Goal: Task Accomplishment & Management: Manage account settings

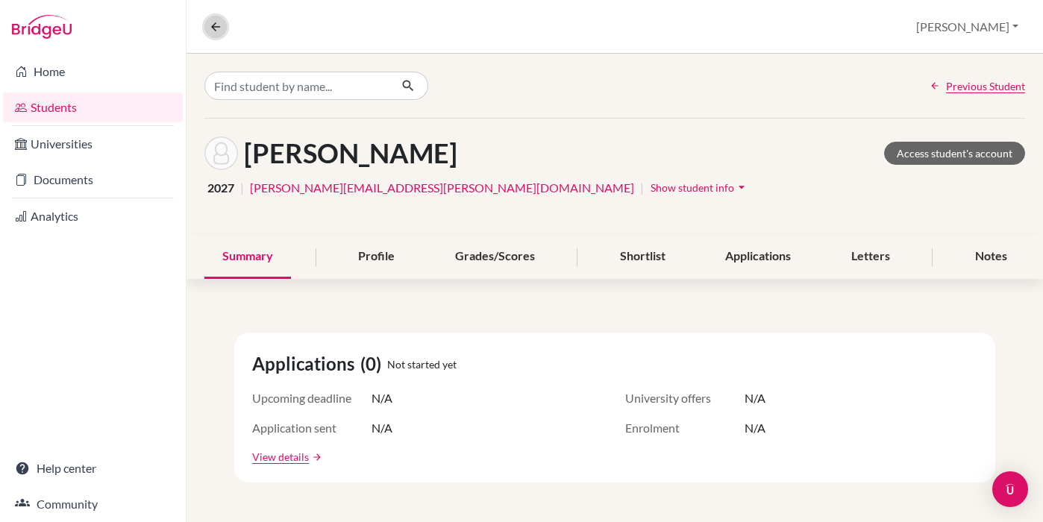
click at [219, 34] on button at bounding box center [215, 27] width 22 height 22
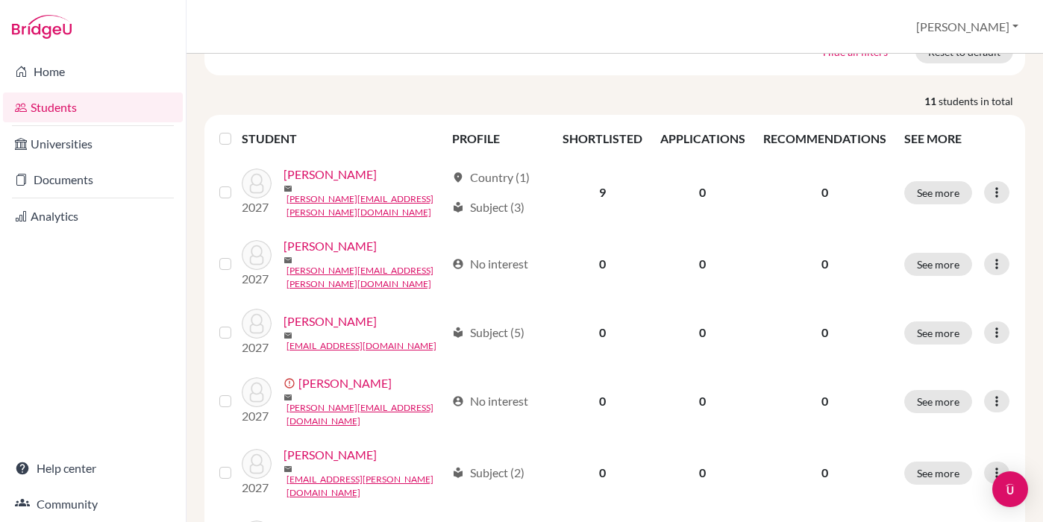
scroll to position [167, 0]
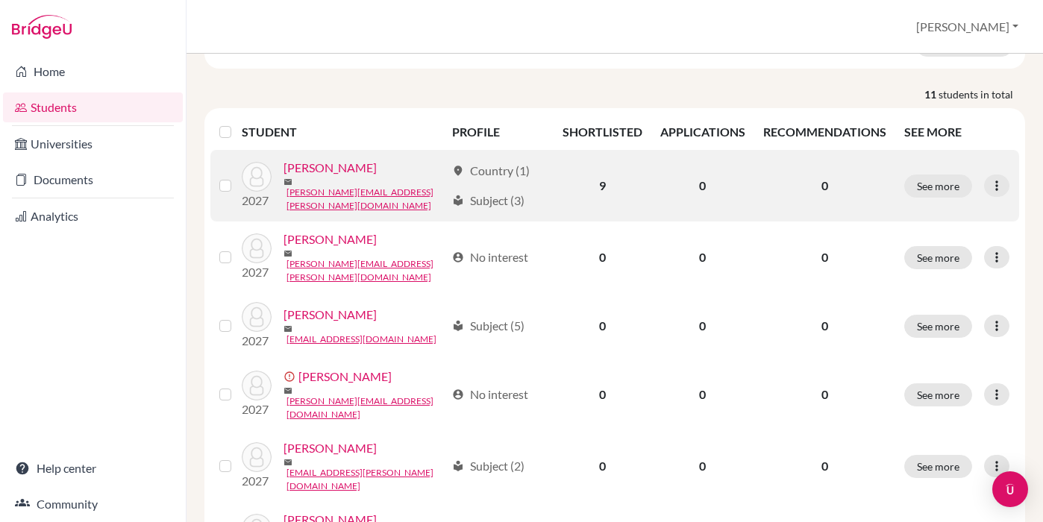
click at [306, 172] on link "[PERSON_NAME]" at bounding box center [330, 168] width 93 height 18
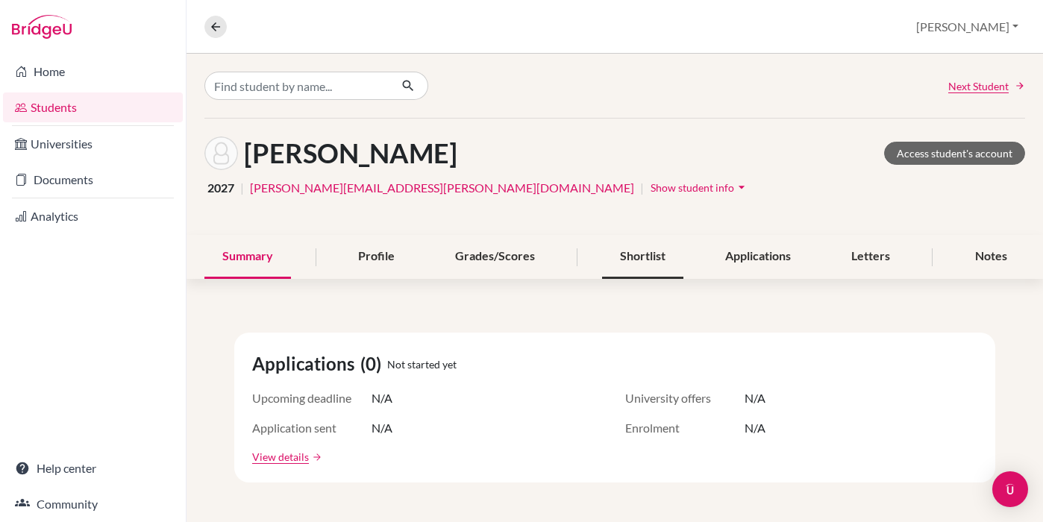
click at [637, 264] on div "Shortlist" at bounding box center [642, 257] width 81 height 44
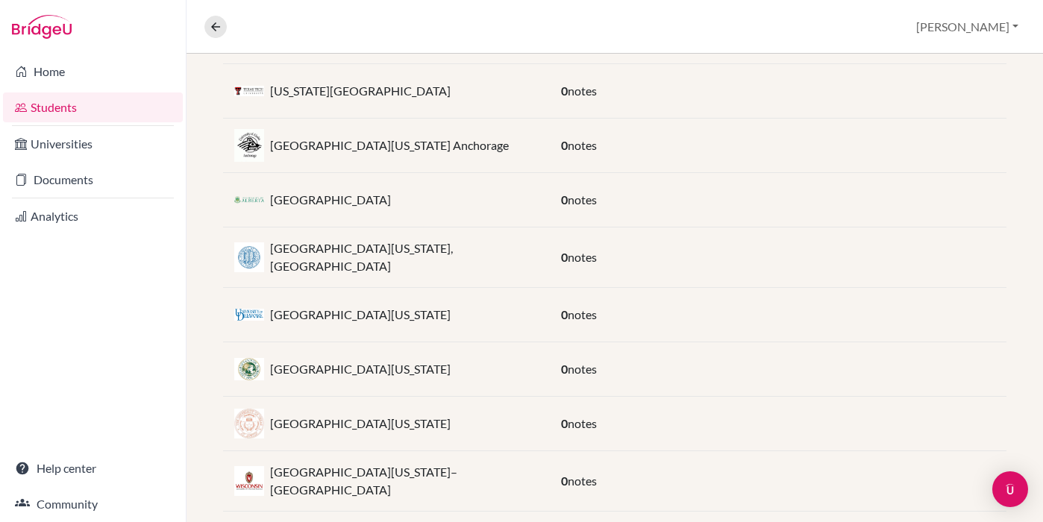
scroll to position [407, 0]
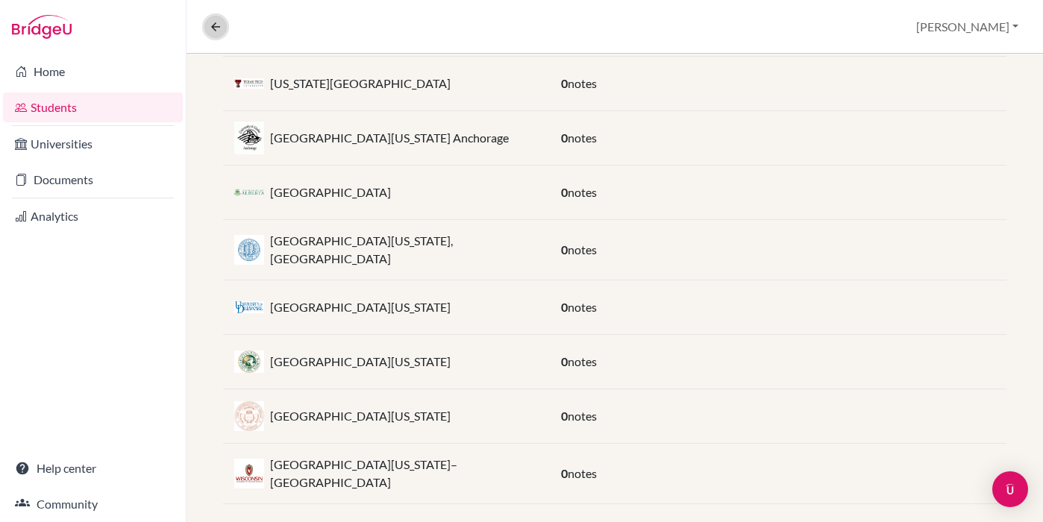
click at [210, 23] on icon at bounding box center [215, 26] width 13 height 13
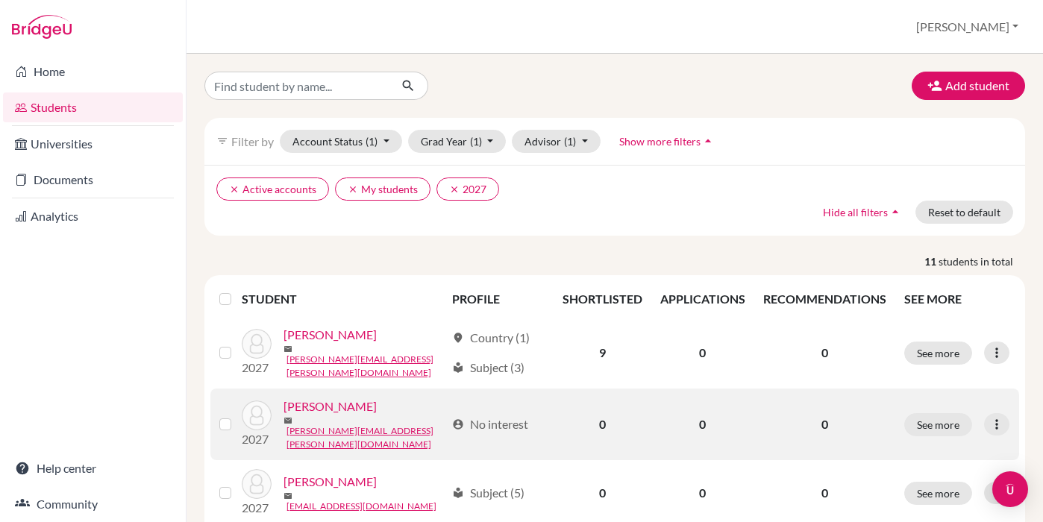
click at [353, 409] on link "[PERSON_NAME]" at bounding box center [330, 407] width 93 height 18
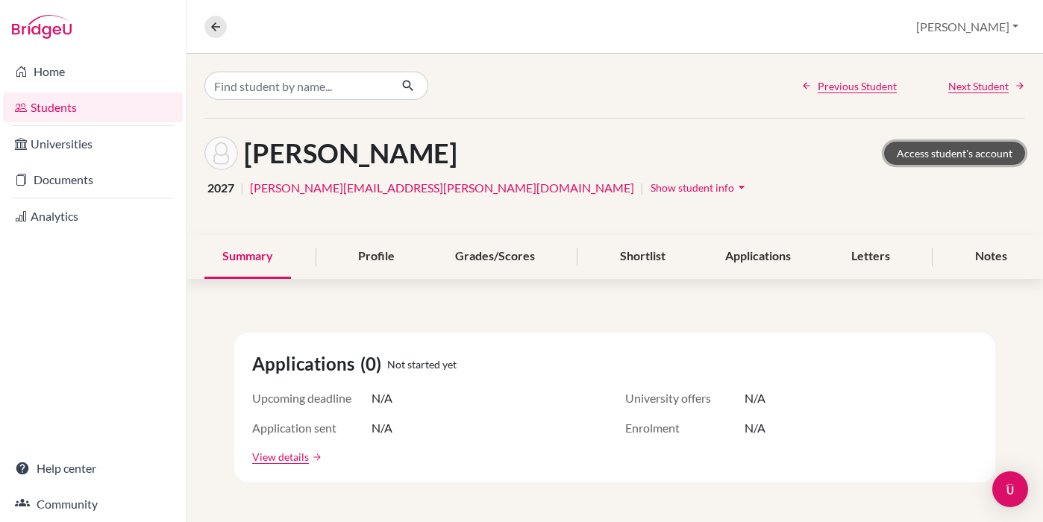
click at [941, 153] on link "Access student's account" at bounding box center [954, 153] width 141 height 23
click at [219, 25] on icon at bounding box center [215, 26] width 13 height 13
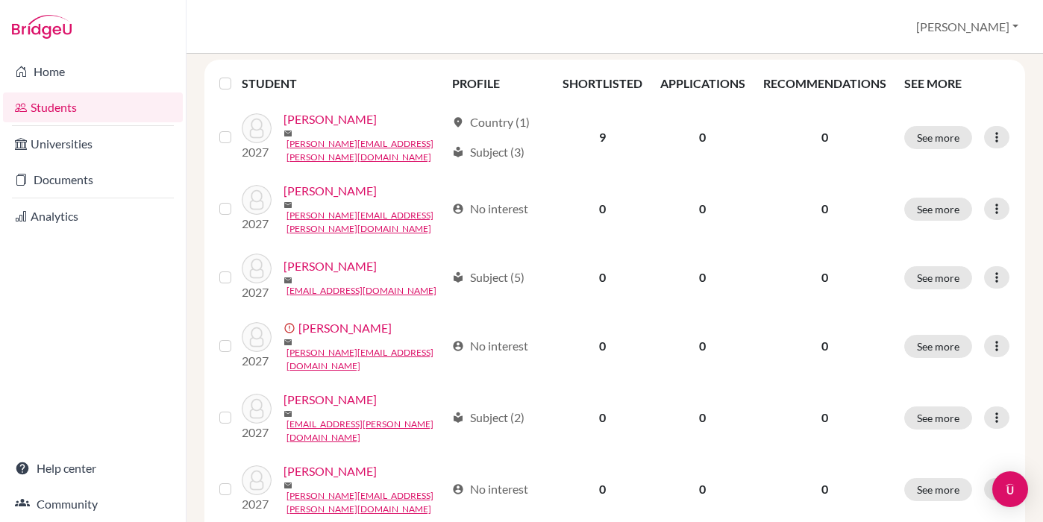
scroll to position [228, 0]
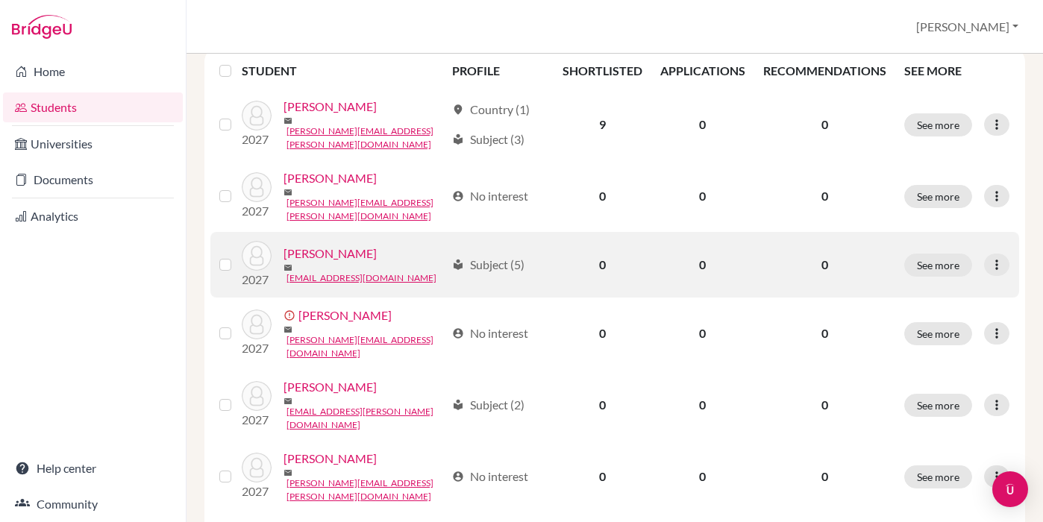
click at [323, 246] on link "[PERSON_NAME]" at bounding box center [330, 254] width 93 height 18
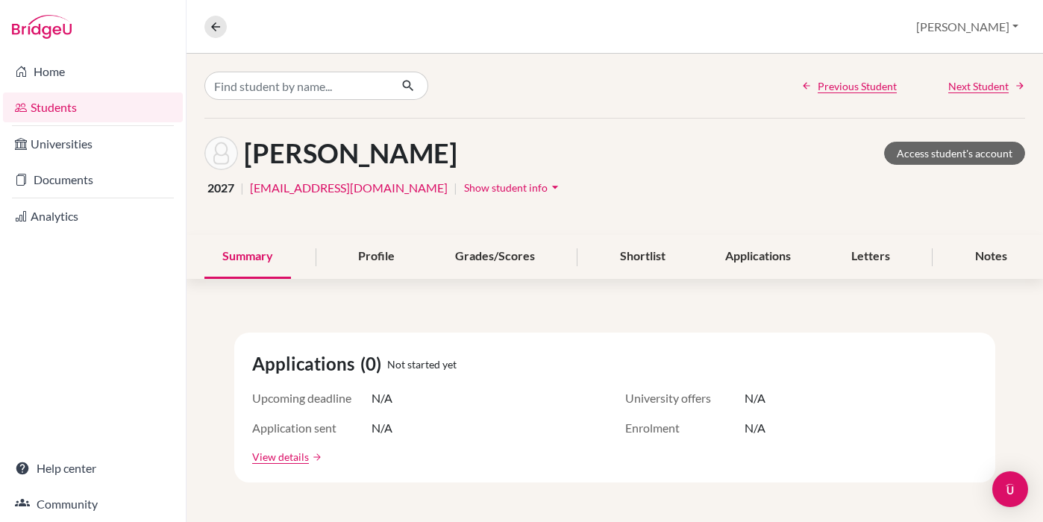
click at [322, 190] on link "[EMAIL_ADDRESS][DOMAIN_NAME]" at bounding box center [349, 188] width 198 height 18
click at [985, 157] on link "Access student's account" at bounding box center [954, 153] width 141 height 23
click at [219, 36] on button at bounding box center [215, 27] width 22 height 22
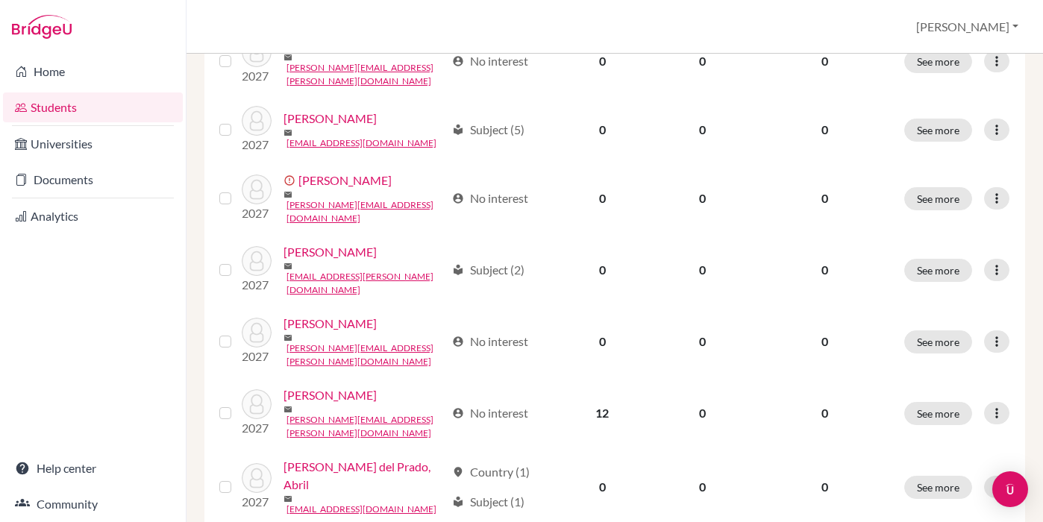
scroll to position [365, 0]
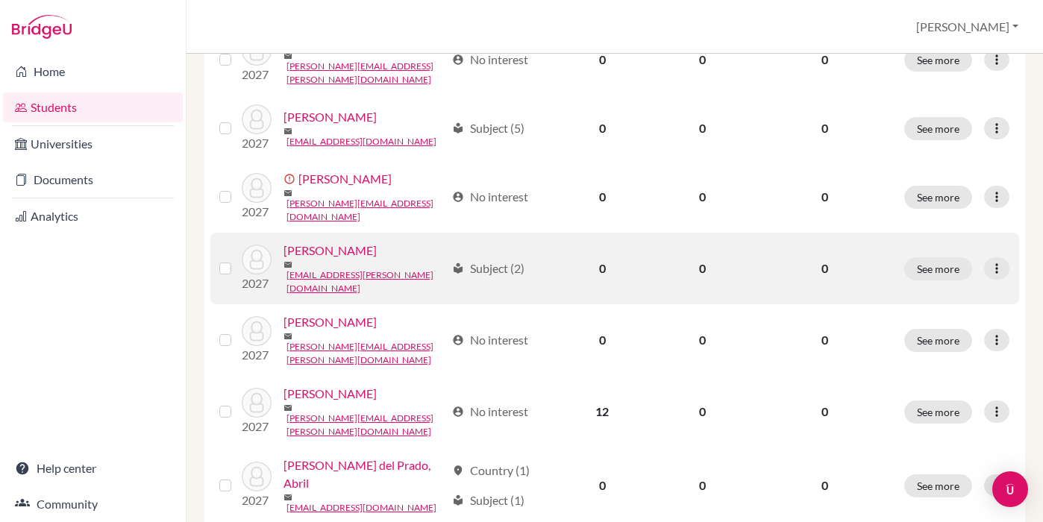
click at [335, 242] on link "[PERSON_NAME]" at bounding box center [330, 251] width 93 height 18
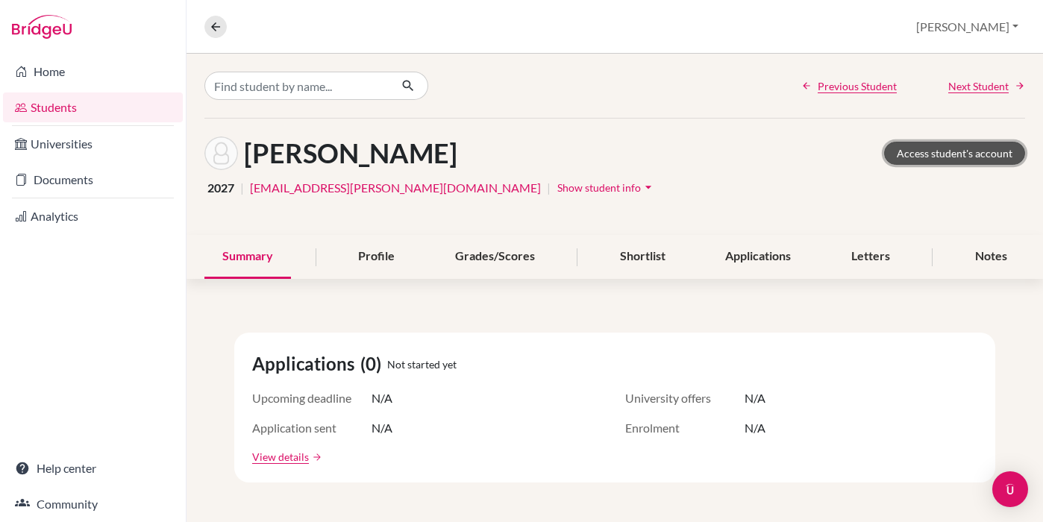
click at [900, 160] on link "Access student's account" at bounding box center [954, 153] width 141 height 23
click at [208, 21] on button at bounding box center [215, 27] width 22 height 22
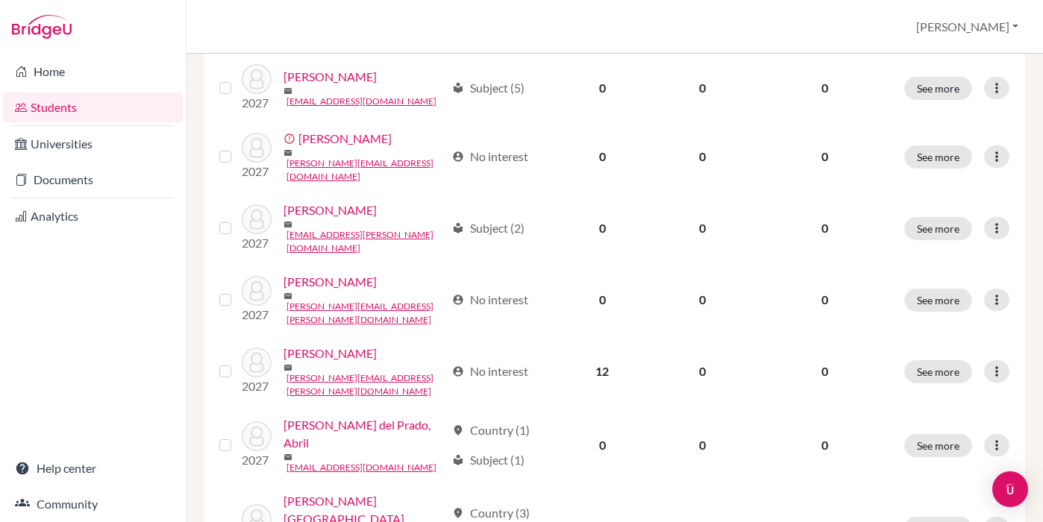
scroll to position [438, 0]
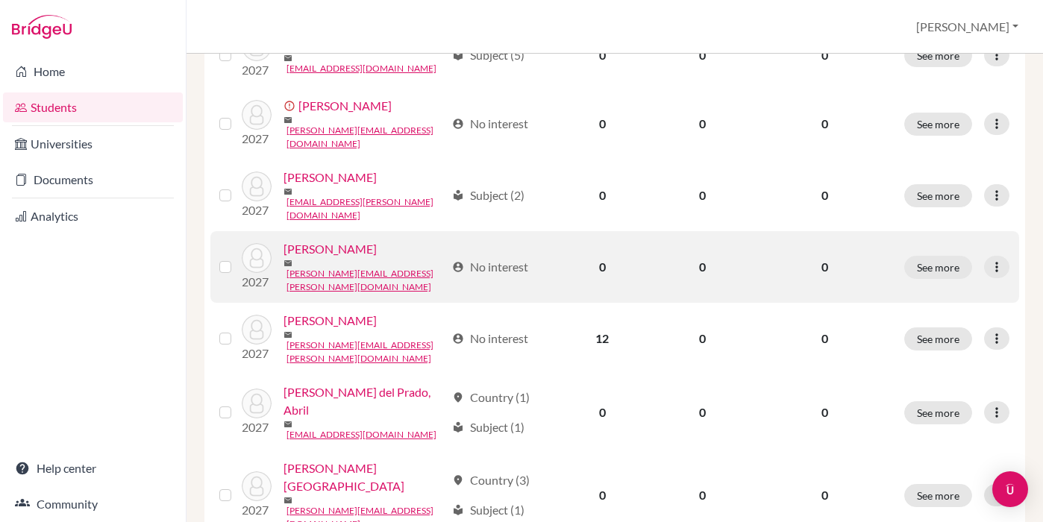
click at [329, 240] on link "[PERSON_NAME]" at bounding box center [330, 249] width 93 height 18
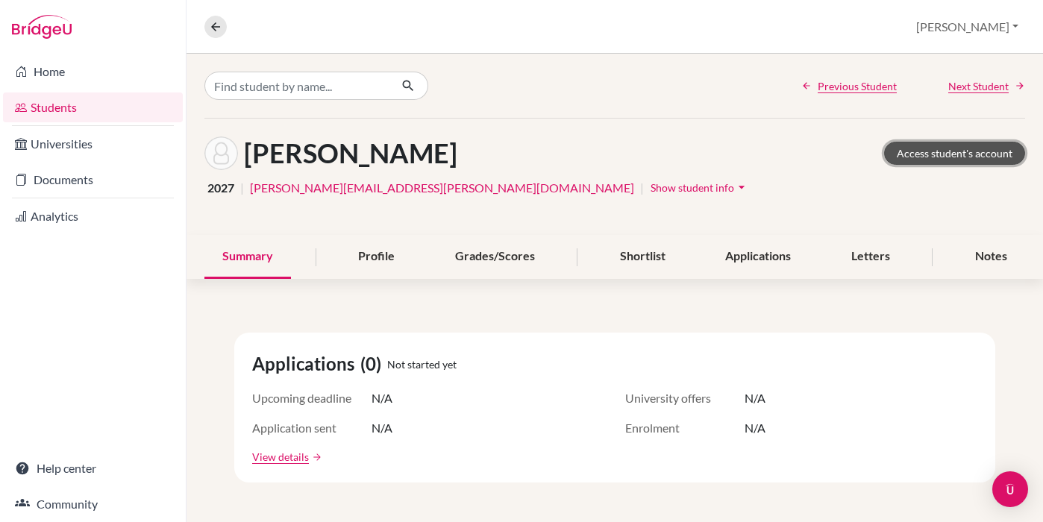
click at [911, 159] on link "Access student's account" at bounding box center [954, 153] width 141 height 23
click at [211, 33] on icon at bounding box center [215, 26] width 13 height 13
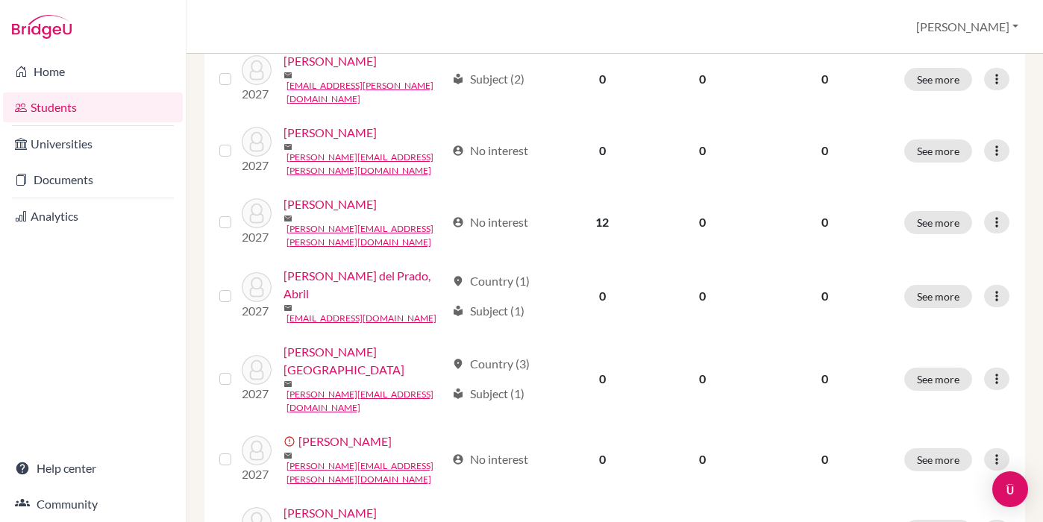
scroll to position [590, 0]
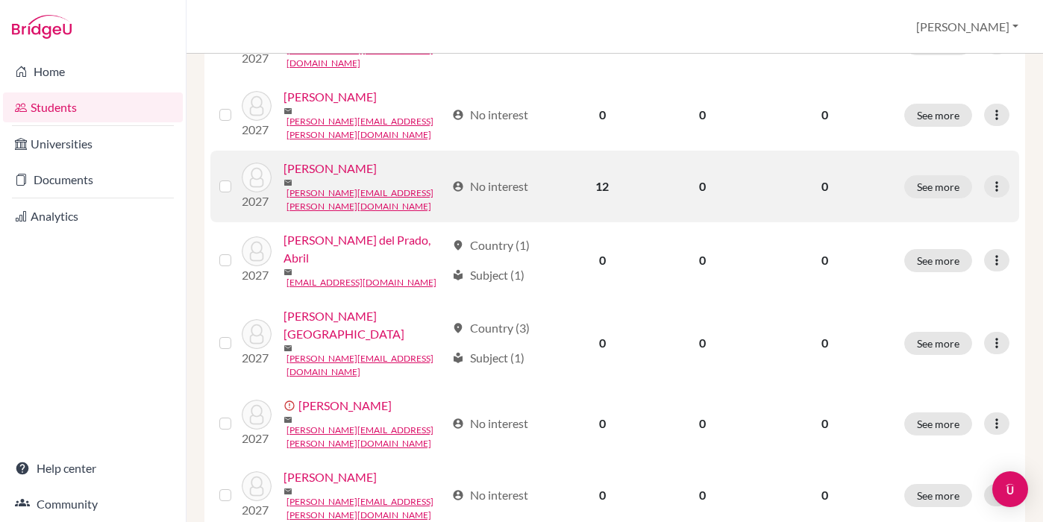
click at [326, 160] on link "[PERSON_NAME]" at bounding box center [330, 169] width 93 height 18
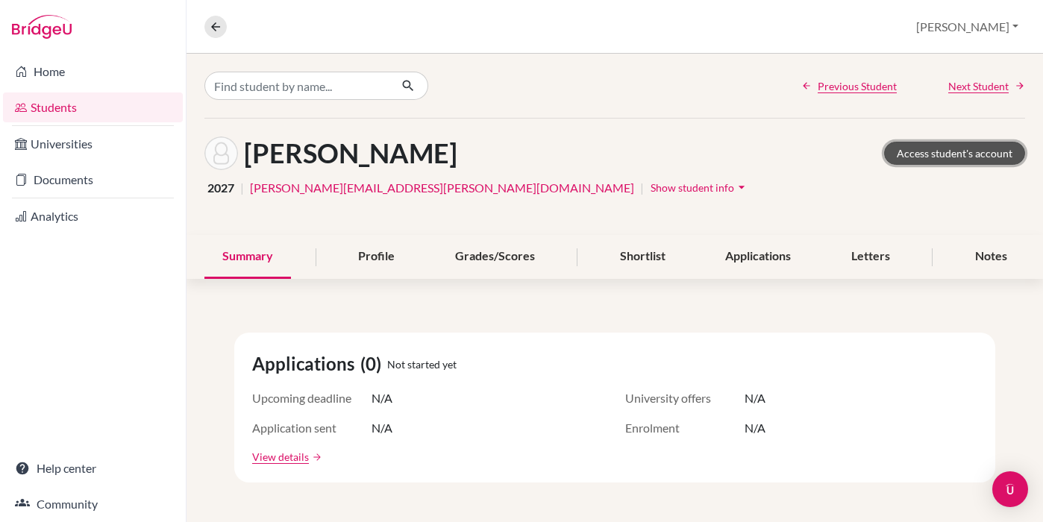
click at [919, 155] on link "Access student's account" at bounding box center [954, 153] width 141 height 23
click at [222, 25] on button at bounding box center [215, 27] width 22 height 22
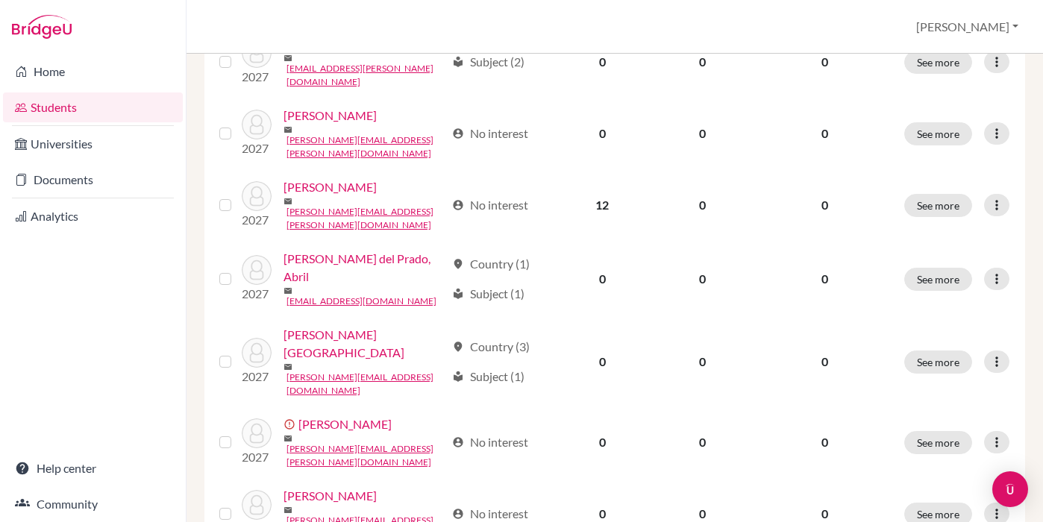
scroll to position [590, 0]
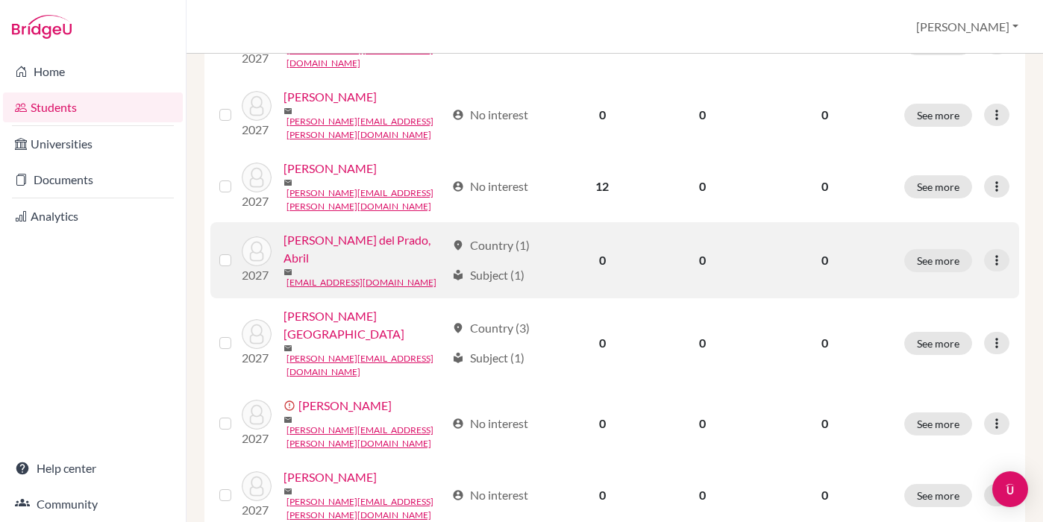
click at [306, 250] on link "[PERSON_NAME] del Prado, Abril" at bounding box center [365, 249] width 162 height 36
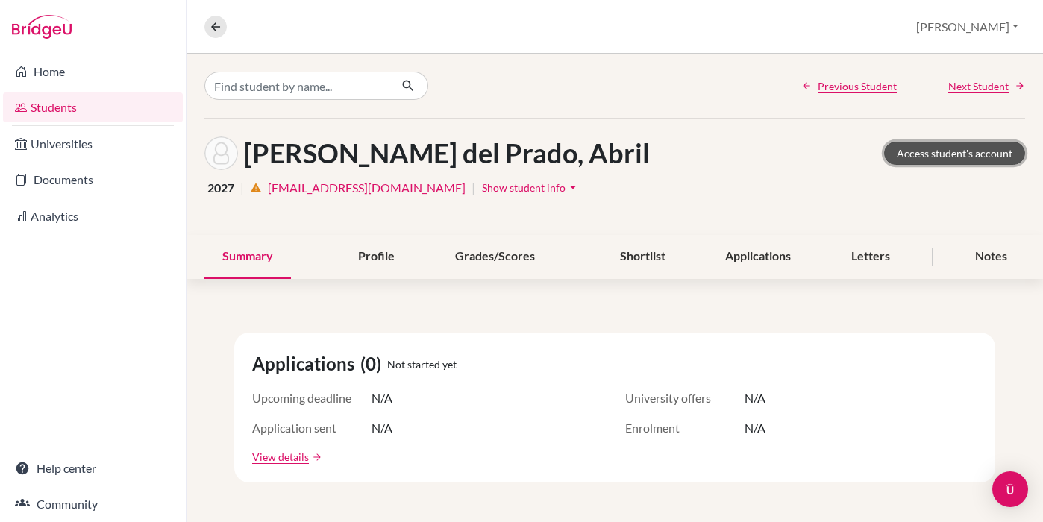
click at [900, 145] on link "Access student's account" at bounding box center [954, 153] width 141 height 23
click at [205, 29] on button at bounding box center [215, 27] width 22 height 22
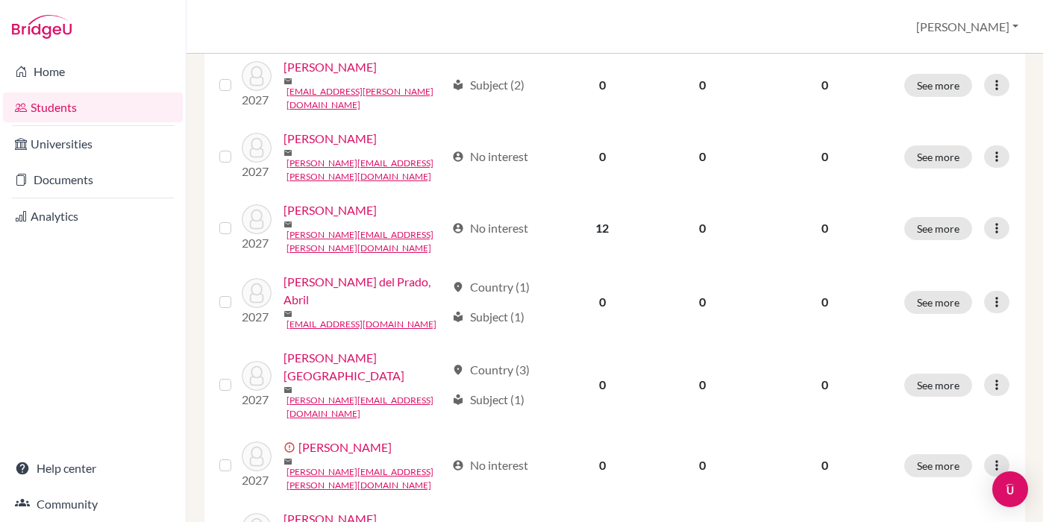
scroll to position [590, 0]
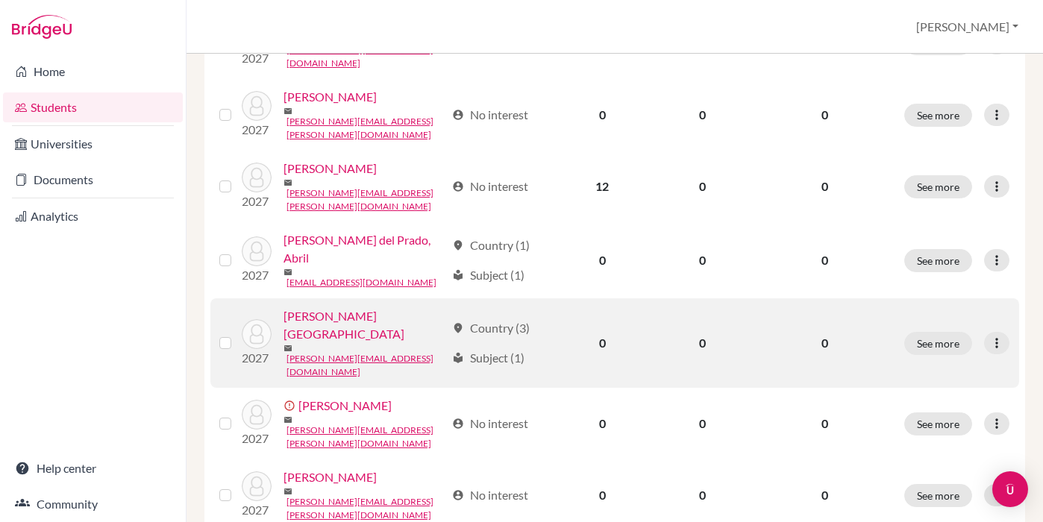
click at [327, 310] on link "[PERSON_NAME][GEOGRAPHIC_DATA]" at bounding box center [365, 325] width 162 height 36
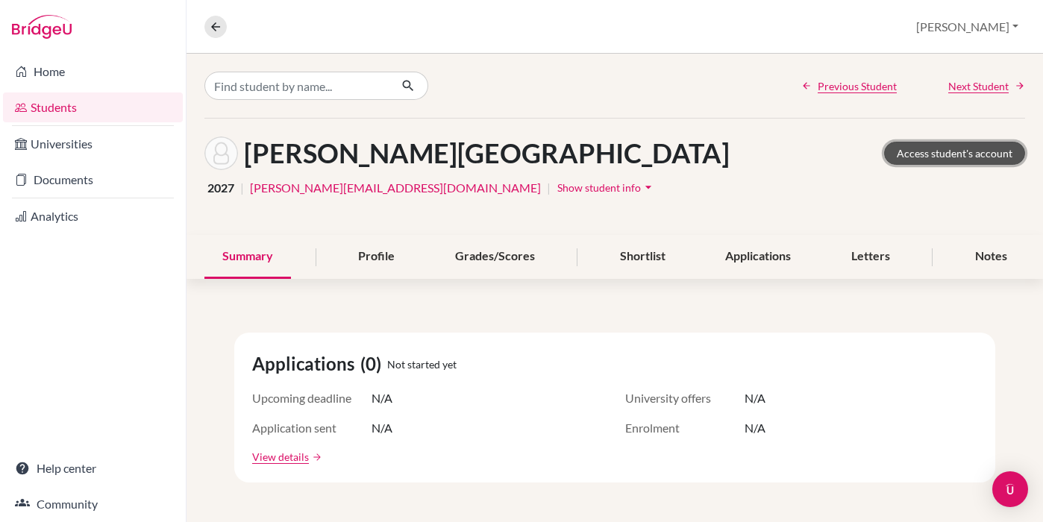
click at [899, 162] on link "Access student's account" at bounding box center [954, 153] width 141 height 23
click at [216, 28] on icon at bounding box center [215, 26] width 13 height 13
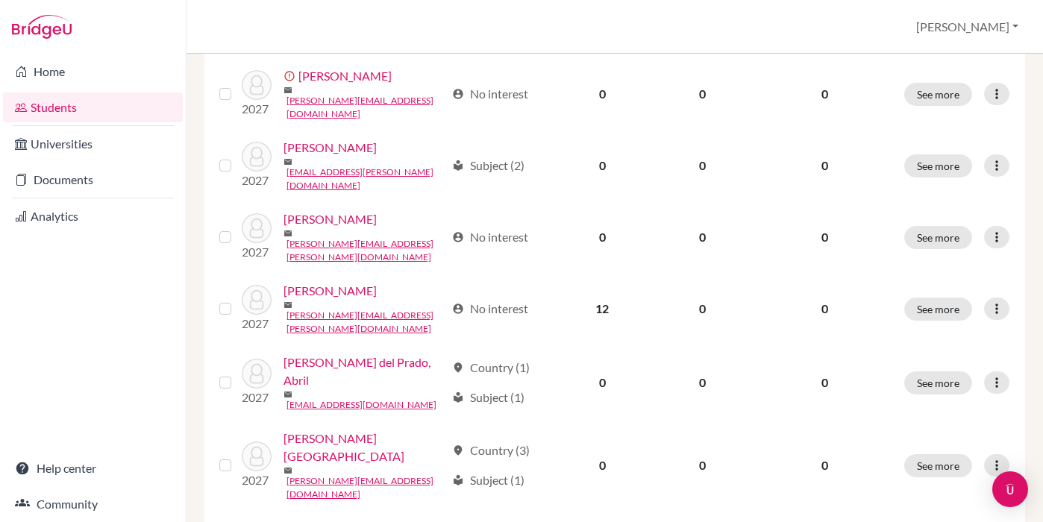
scroll to position [590, 0]
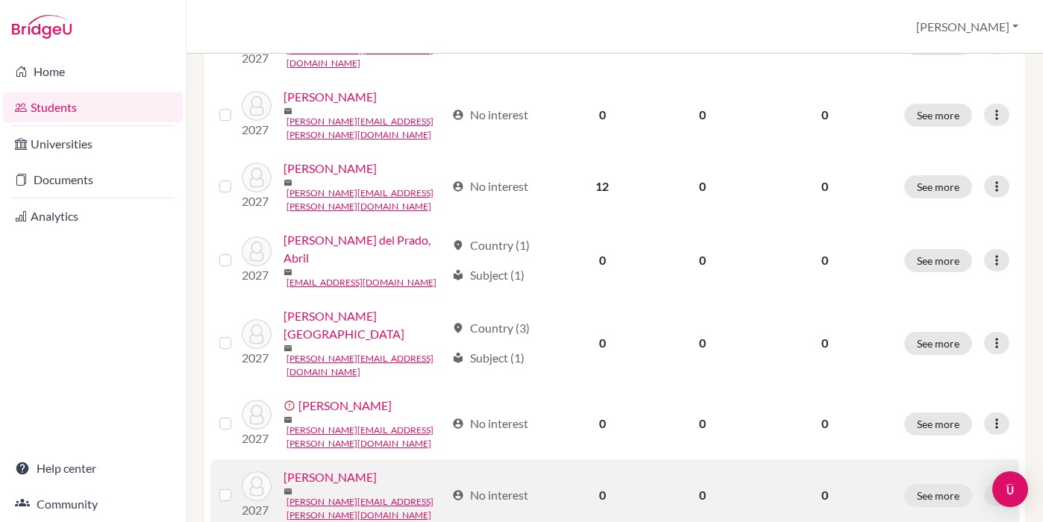
click at [340, 469] on link "[PERSON_NAME]" at bounding box center [330, 478] width 93 height 18
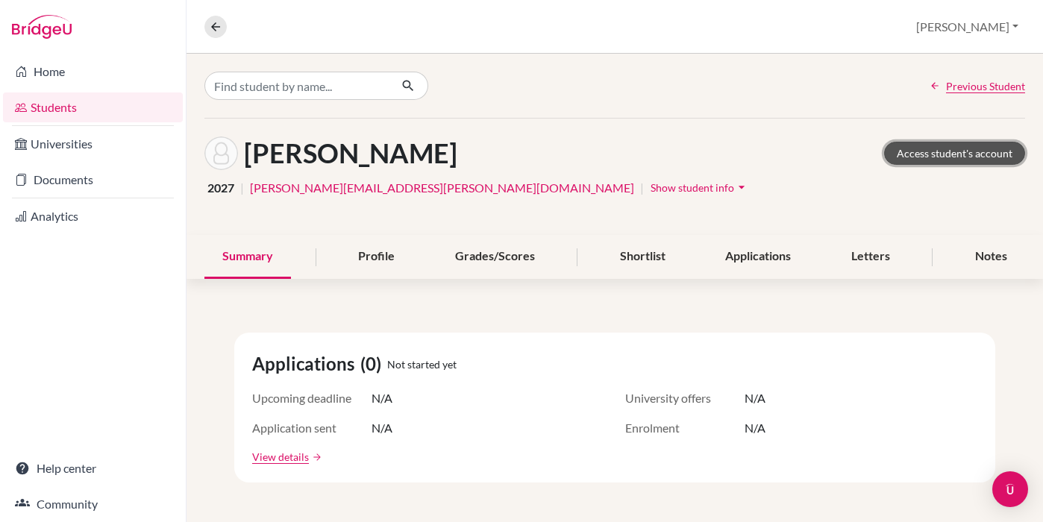
click at [908, 154] on link "Access student's account" at bounding box center [954, 153] width 141 height 23
click at [210, 26] on icon at bounding box center [215, 26] width 13 height 13
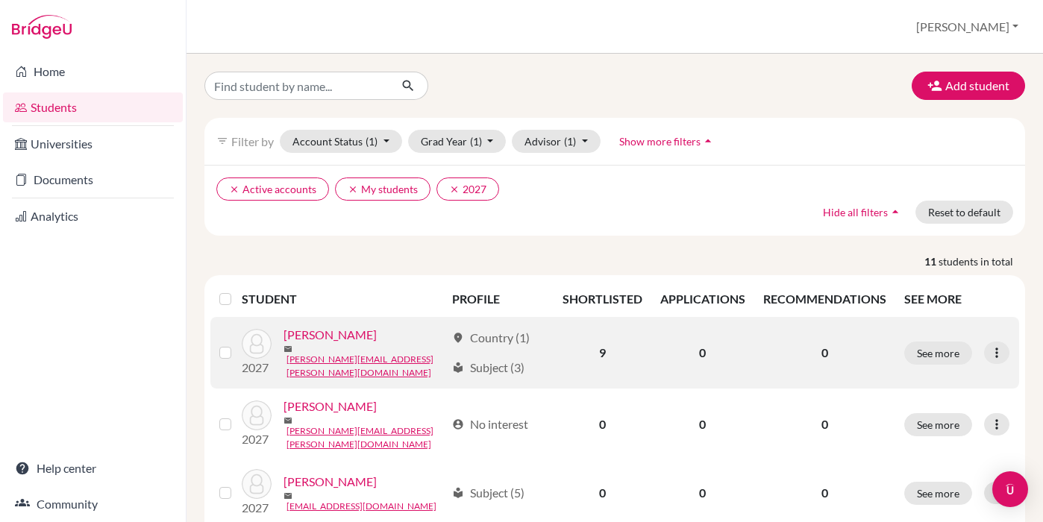
scroll to position [590, 0]
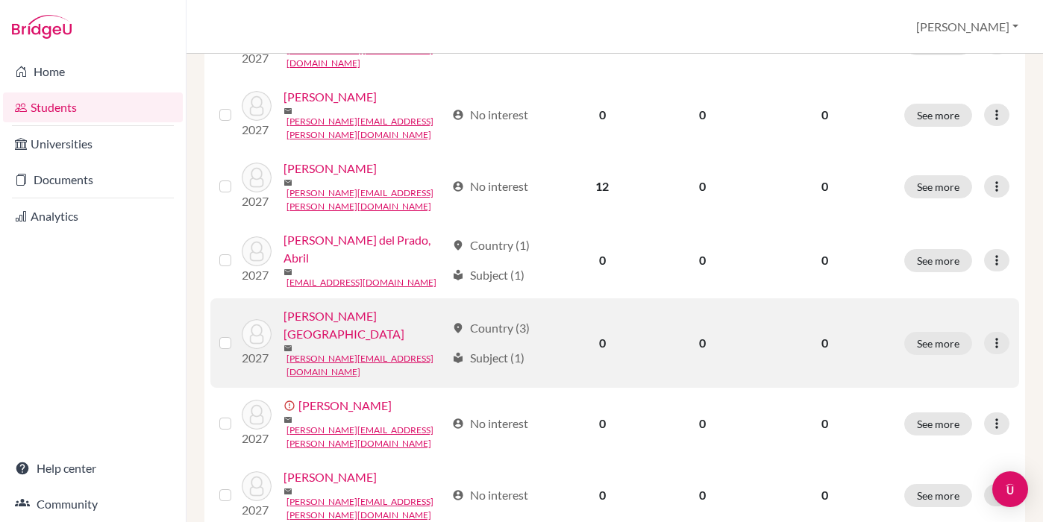
click at [322, 311] on link "[PERSON_NAME][GEOGRAPHIC_DATA]" at bounding box center [365, 325] width 162 height 36
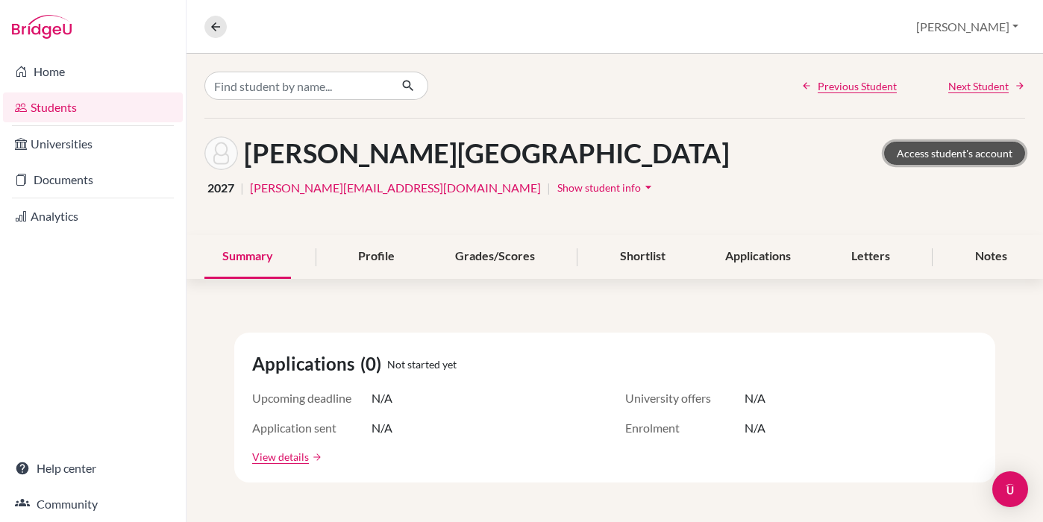
click at [935, 161] on link "Access student's account" at bounding box center [954, 153] width 141 height 23
click at [221, 32] on icon at bounding box center [215, 26] width 13 height 13
